Goal: Navigation & Orientation: Find specific page/section

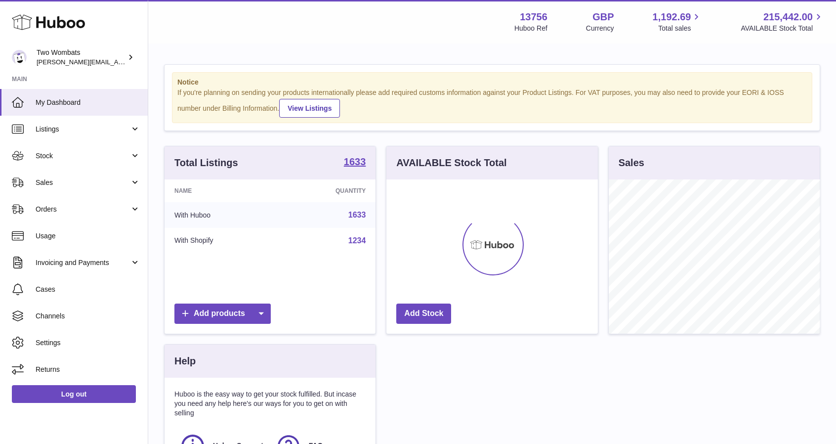
scroll to position [154, 211]
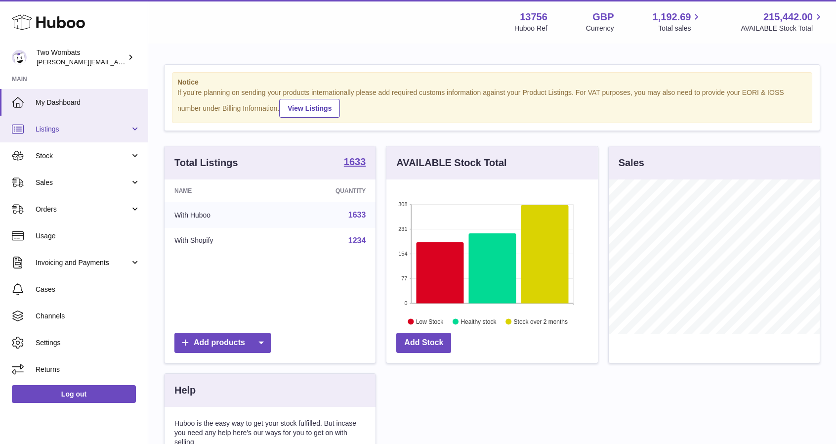
click at [49, 127] on span "Listings" at bounding box center [83, 128] width 94 height 9
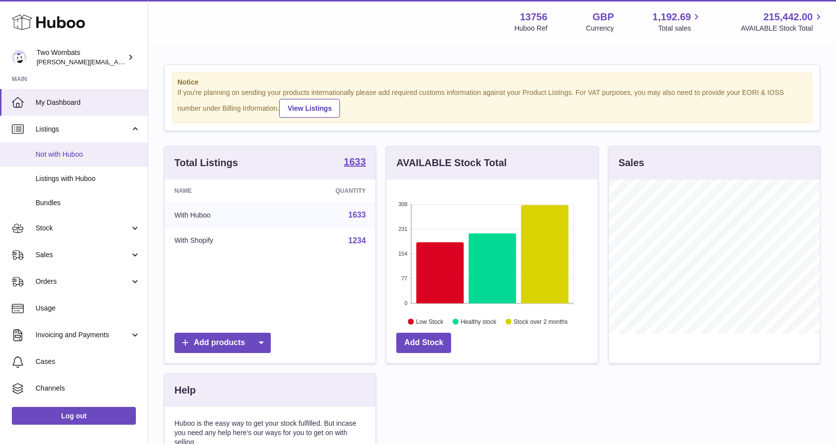
click at [73, 155] on span "Not with Huboo" at bounding box center [88, 154] width 105 height 9
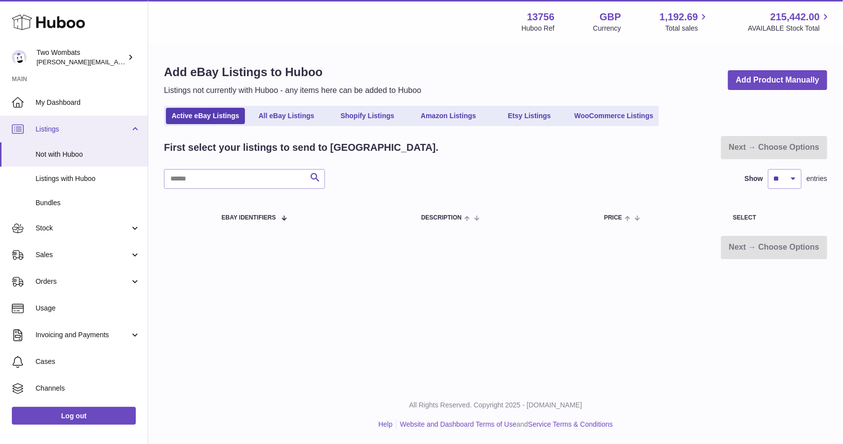
click at [76, 132] on span "Listings" at bounding box center [83, 128] width 94 height 9
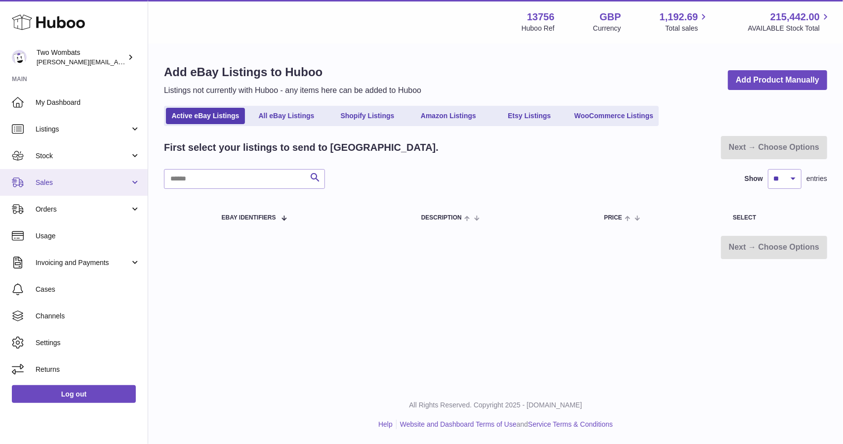
click at [78, 176] on link "Sales" at bounding box center [74, 182] width 148 height 27
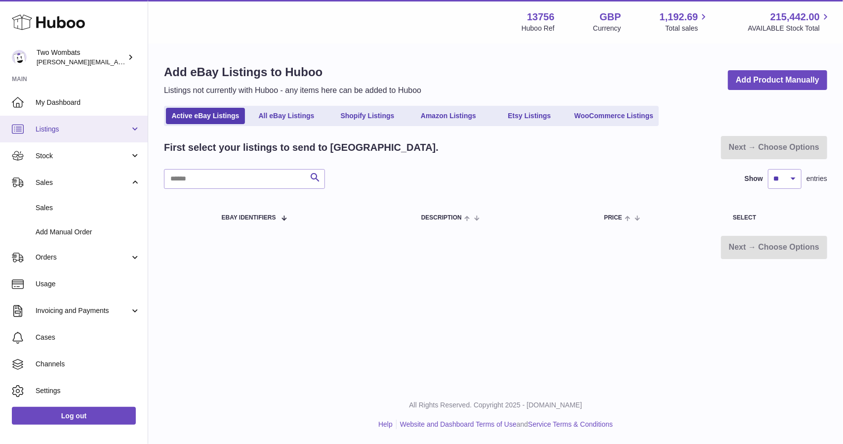
click at [79, 132] on span "Listings" at bounding box center [83, 128] width 94 height 9
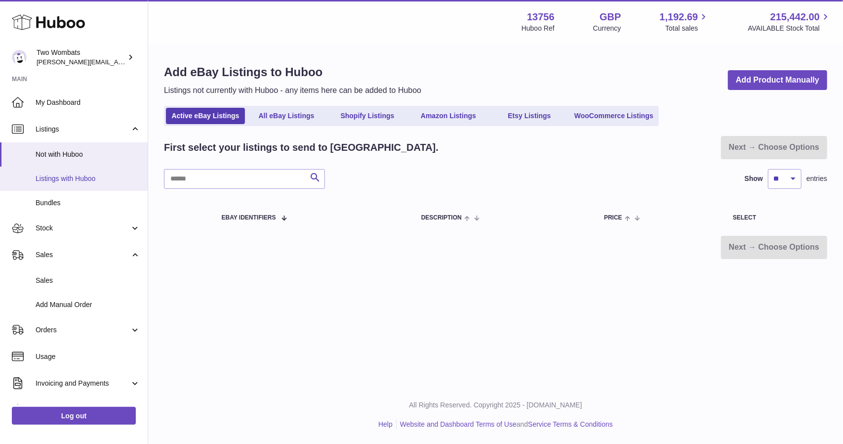
click at [79, 182] on span "Listings with Huboo" at bounding box center [88, 178] width 105 height 9
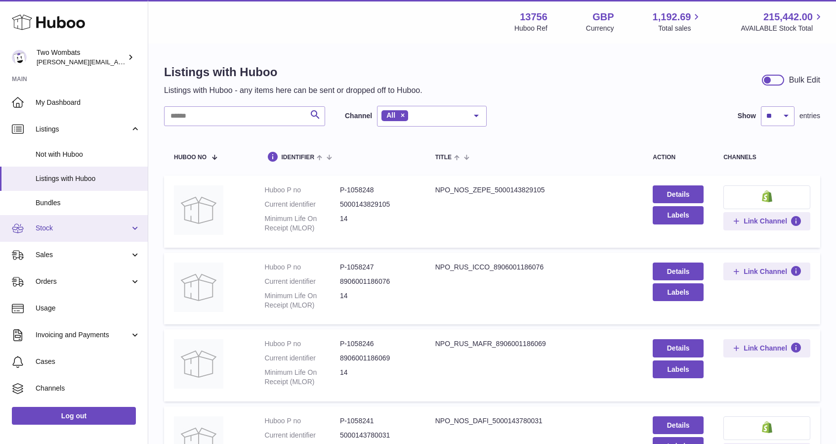
click at [89, 219] on link "Stock" at bounding box center [74, 228] width 148 height 27
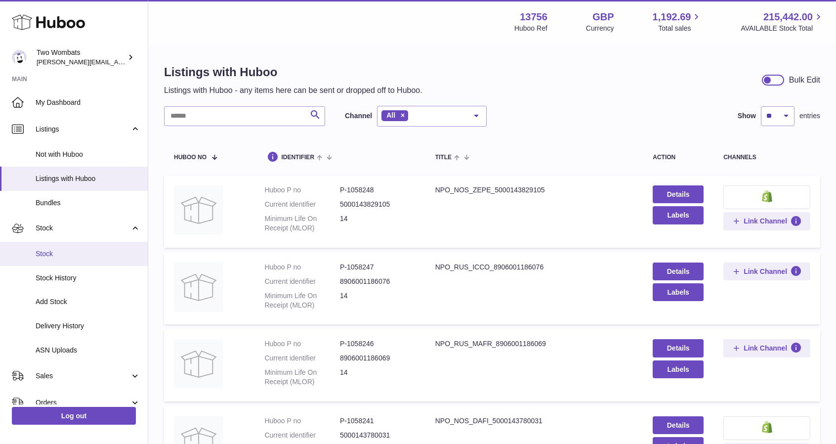
click at [79, 254] on span "Stock" at bounding box center [88, 253] width 105 height 9
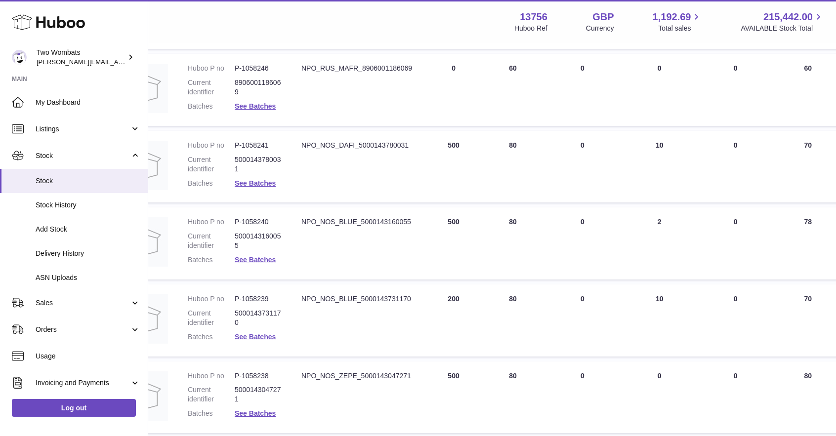
scroll to position [296, 0]
